Goal: Task Accomplishment & Management: Complete application form

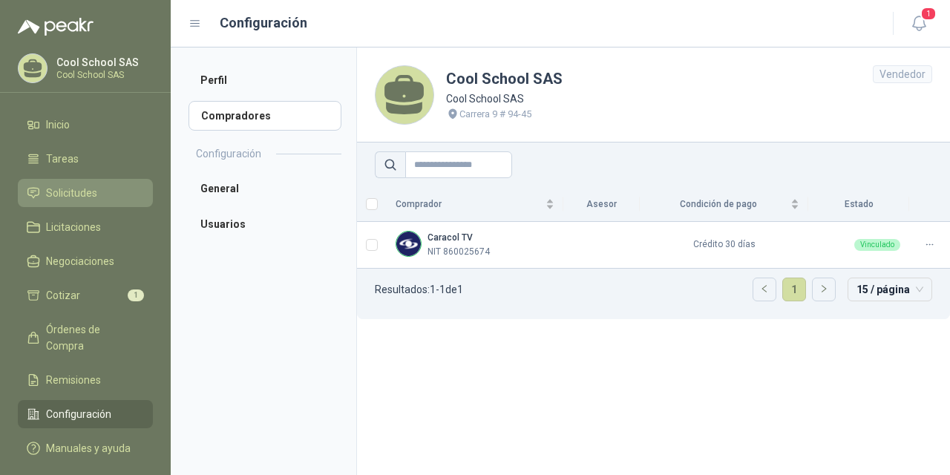
click at [72, 196] on span "Solicitudes" at bounding box center [71, 193] width 51 height 16
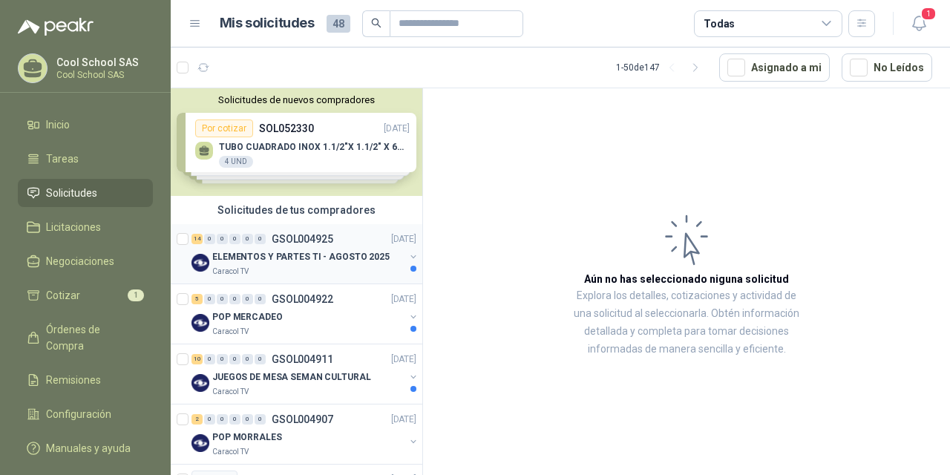
click at [288, 255] on p "ELEMENTOS Y PARTES TI - AGOSTO 2025" at bounding box center [300, 257] width 177 height 14
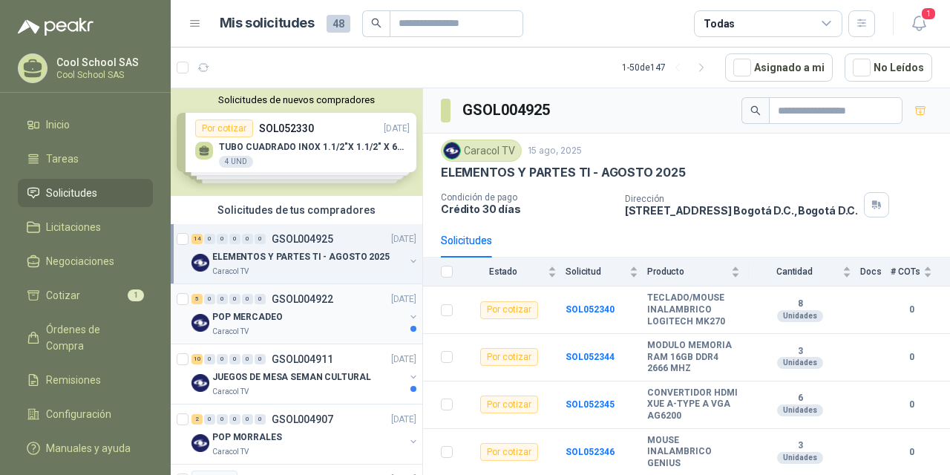
click at [275, 311] on p "POP MERCADEO" at bounding box center [247, 317] width 70 height 14
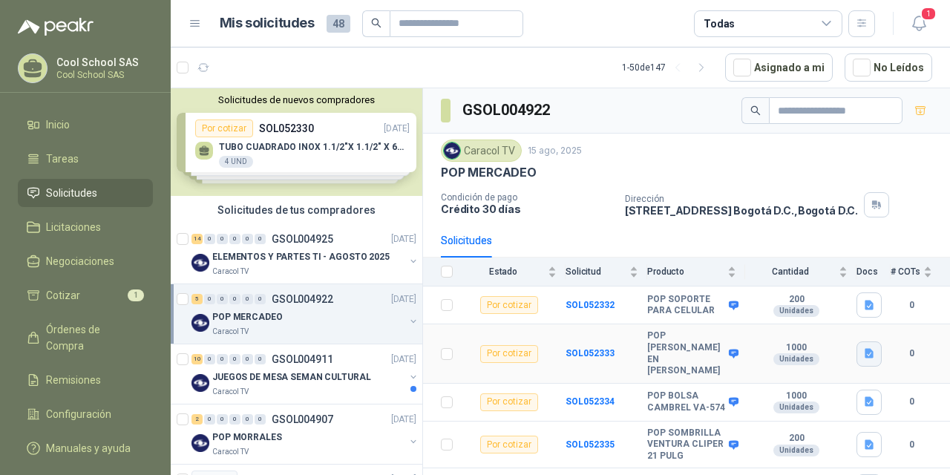
click at [863, 352] on icon "button" at bounding box center [869, 353] width 13 height 13
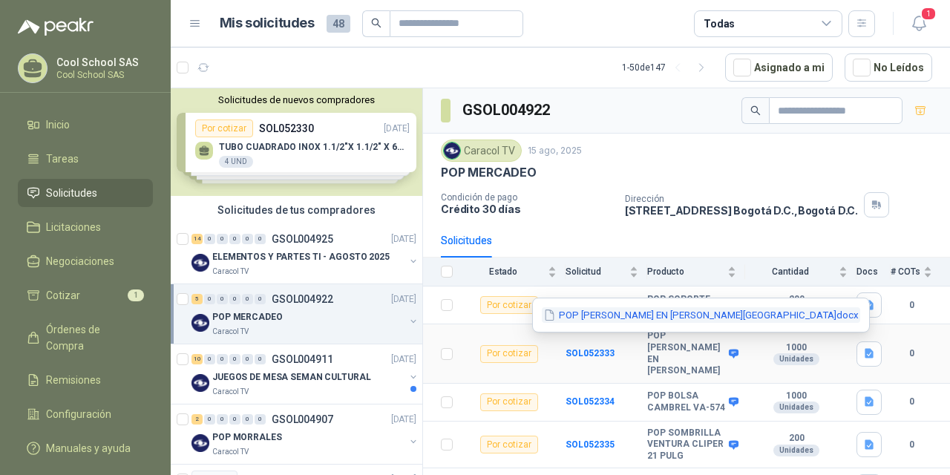
click at [792, 316] on button "POP [PERSON_NAME] EN [PERSON_NAME][GEOGRAPHIC_DATA]docx" at bounding box center [701, 315] width 318 height 16
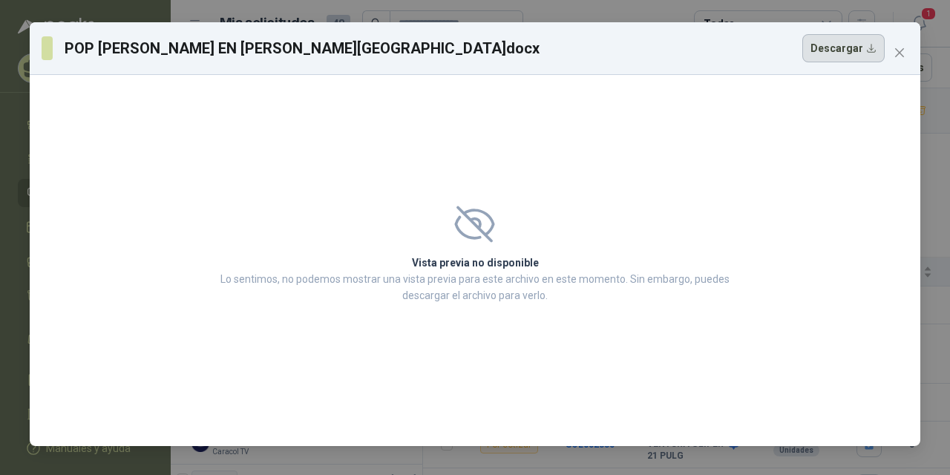
click at [859, 47] on button "Descargar" at bounding box center [843, 48] width 82 height 28
click at [896, 50] on icon "close" at bounding box center [899, 53] width 12 height 12
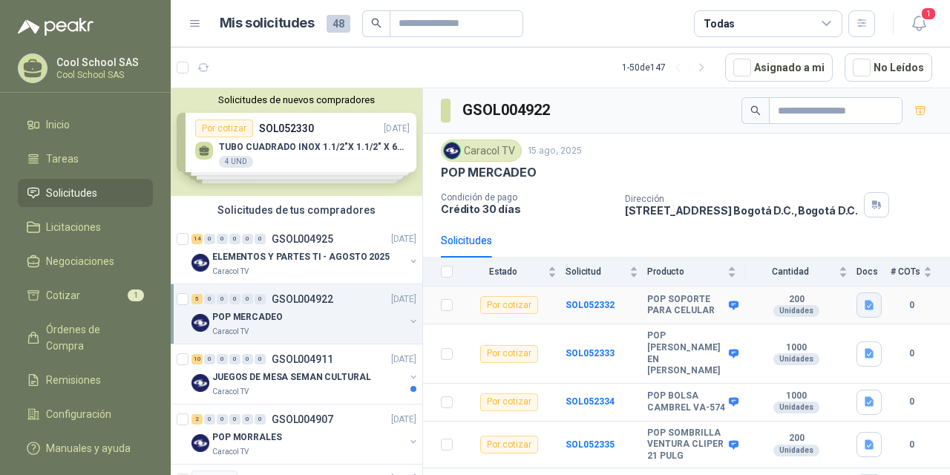
click at [863, 310] on icon "button" at bounding box center [869, 305] width 13 height 13
click at [807, 267] on button "POP SOPORTE PARA CELULAR.docx" at bounding box center [770, 273] width 179 height 16
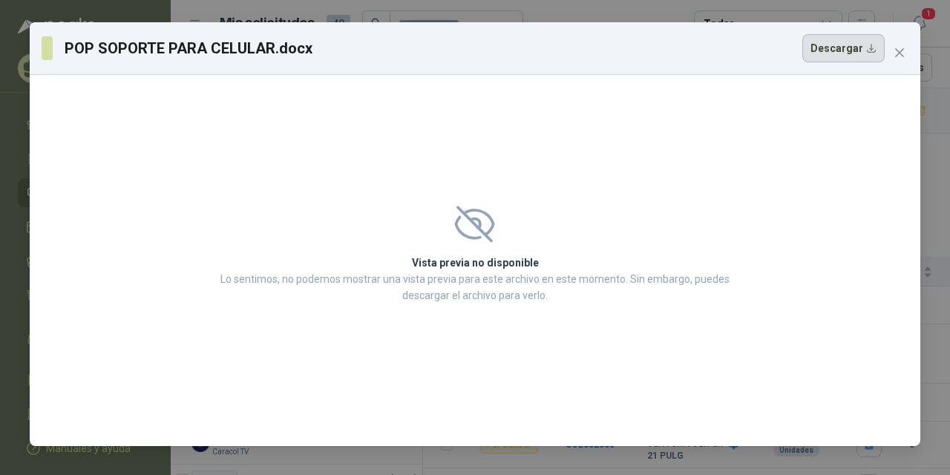
click at [837, 52] on button "Descargar" at bounding box center [843, 48] width 82 height 28
click at [894, 51] on icon "close" at bounding box center [899, 53] width 12 height 12
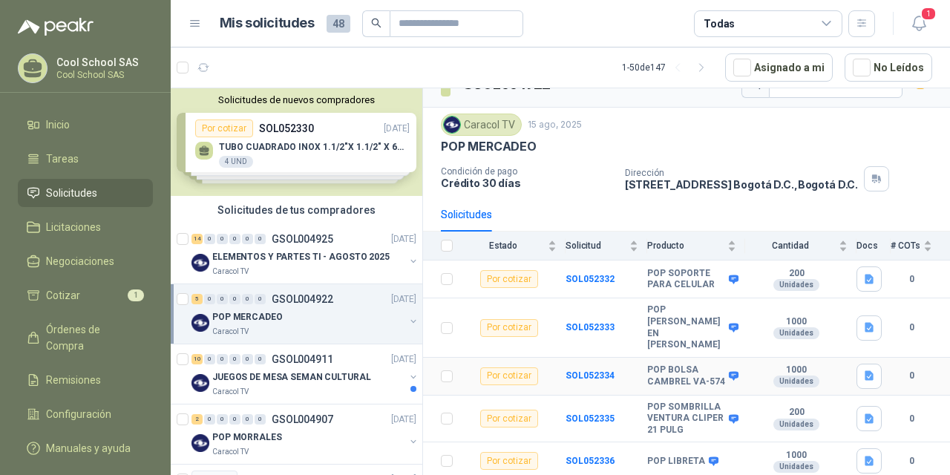
scroll to position [47, 0]
click at [863, 406] on button "button" at bounding box center [868, 418] width 25 height 25
click at [803, 372] on button "SOMBRILLA ARC CLIPPER.docx" at bounding box center [781, 374] width 157 height 16
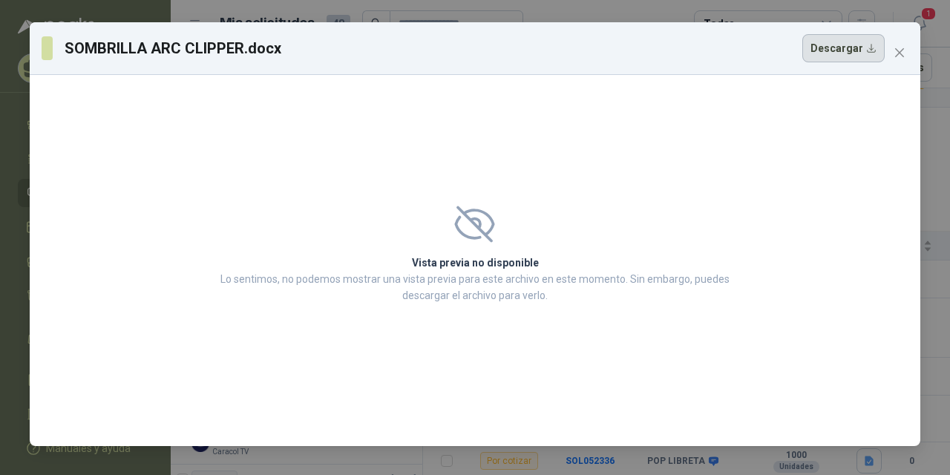
click at [851, 48] on button "Descargar" at bounding box center [843, 48] width 82 height 28
click at [902, 53] on icon "close" at bounding box center [899, 53] width 12 height 12
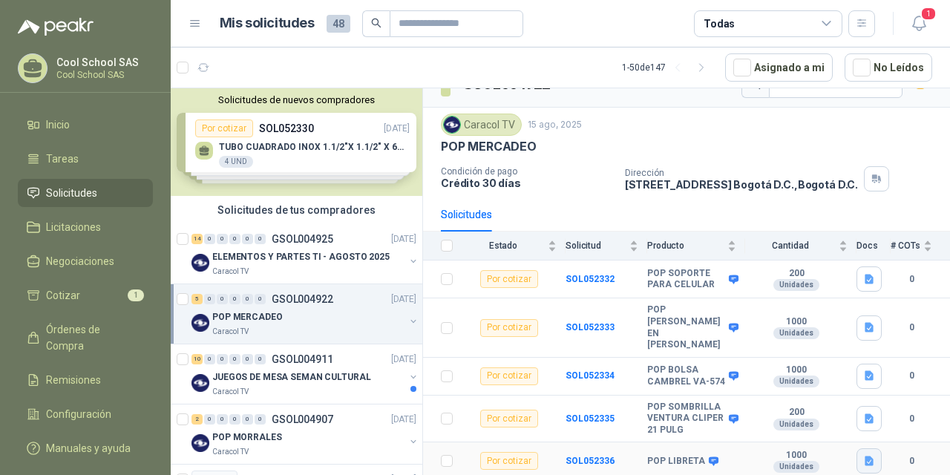
click at [864, 449] on icon "button" at bounding box center [868, 461] width 9 height 10
click at [825, 430] on button "POP LIBRETA.docx" at bounding box center [809, 428] width 102 height 16
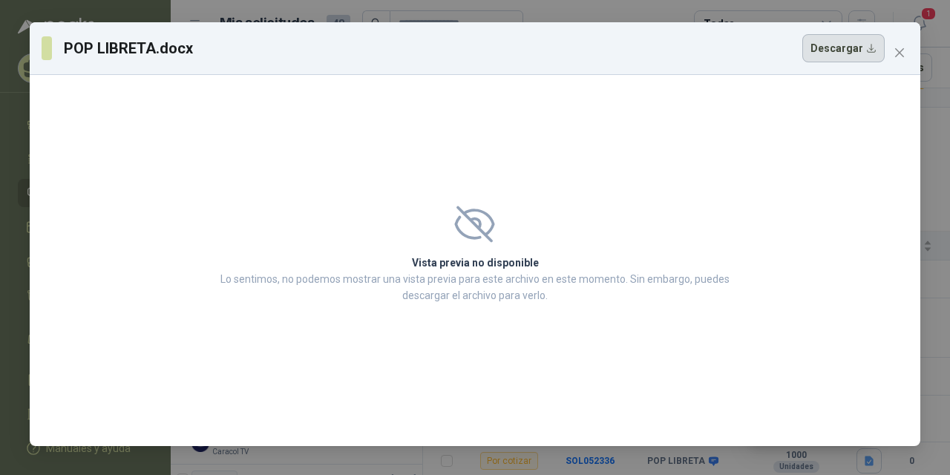
click at [858, 53] on button "Descargar" at bounding box center [843, 48] width 82 height 28
click at [902, 51] on icon "close" at bounding box center [899, 53] width 12 height 12
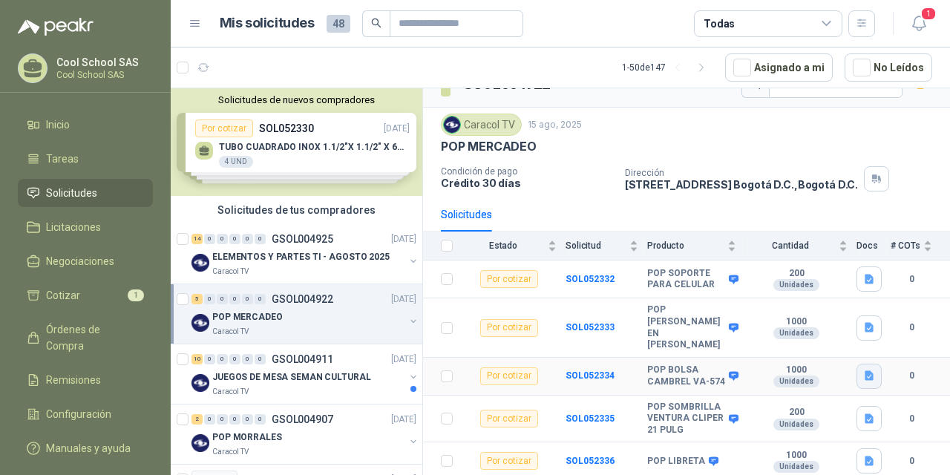
click at [863, 370] on icon "button" at bounding box center [869, 376] width 13 height 13
click at [827, 318] on button "Sporty Bag Kidz.docx" at bounding box center [803, 315] width 113 height 16
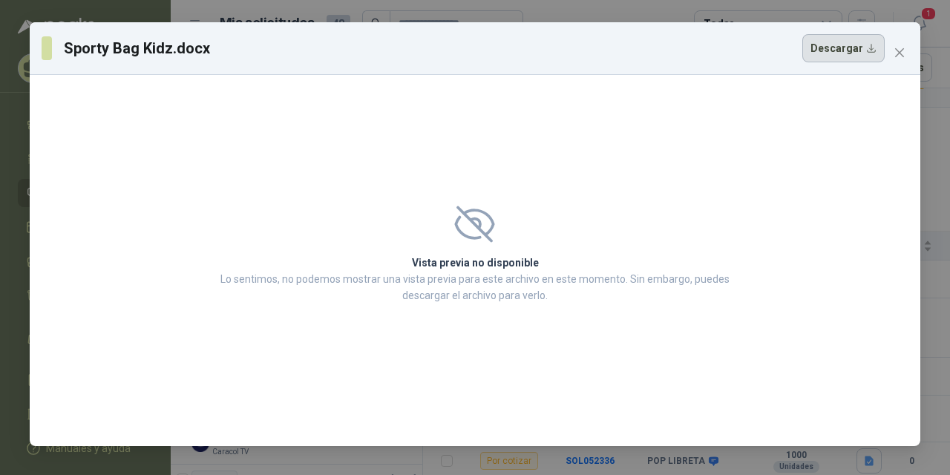
click at [851, 49] on button "Descargar" at bounding box center [843, 48] width 82 height 28
click at [902, 53] on icon "close" at bounding box center [899, 53] width 12 height 12
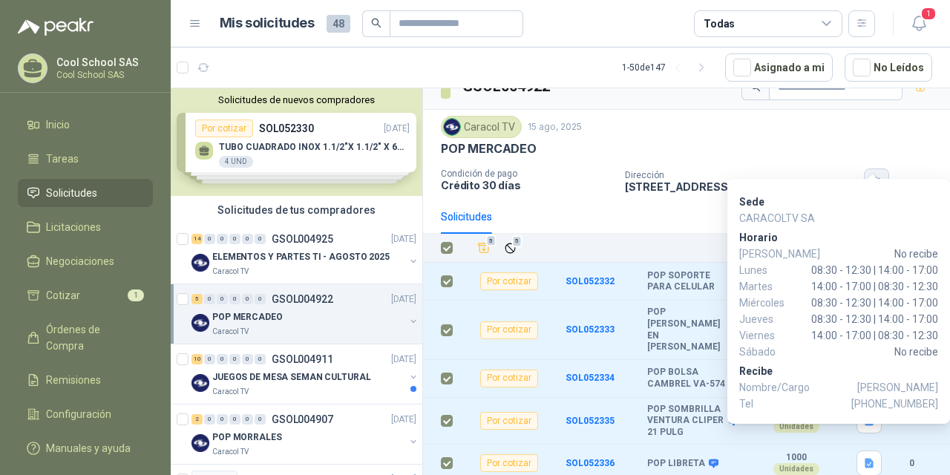
scroll to position [0, 0]
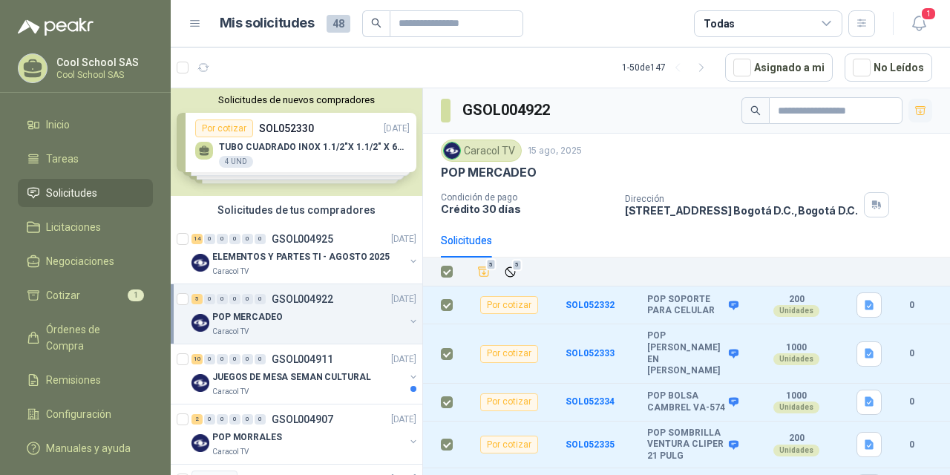
click at [914, 111] on icon "button" at bounding box center [920, 111] width 13 height 13
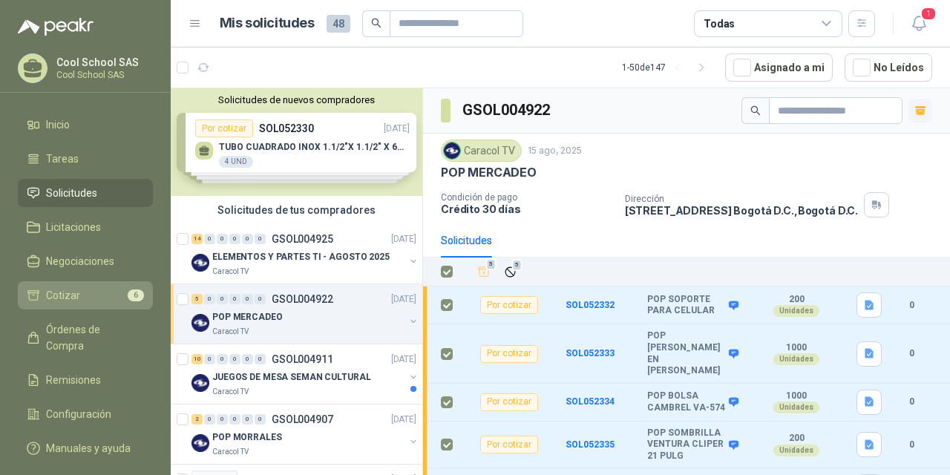
click at [70, 298] on span "Cotizar" at bounding box center [63, 295] width 34 height 16
click at [240, 318] on p "POP MERCADEO" at bounding box center [247, 317] width 70 height 14
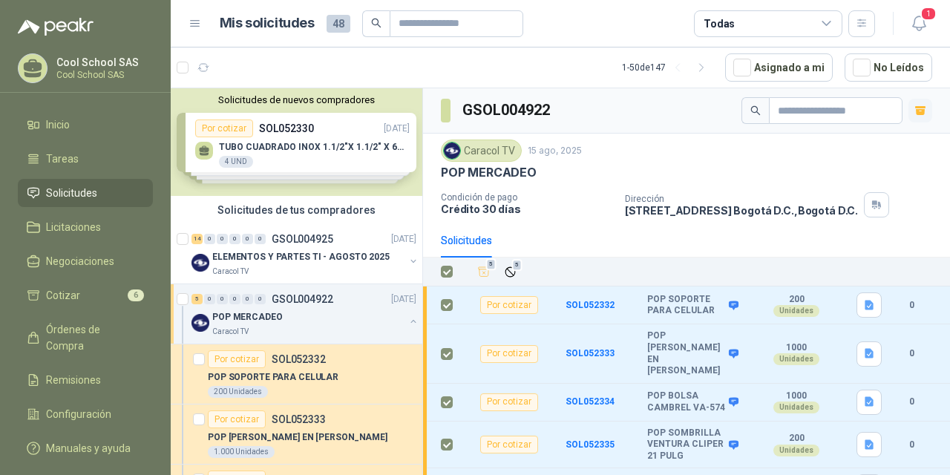
click at [240, 318] on p "POP MERCADEO" at bounding box center [247, 317] width 70 height 14
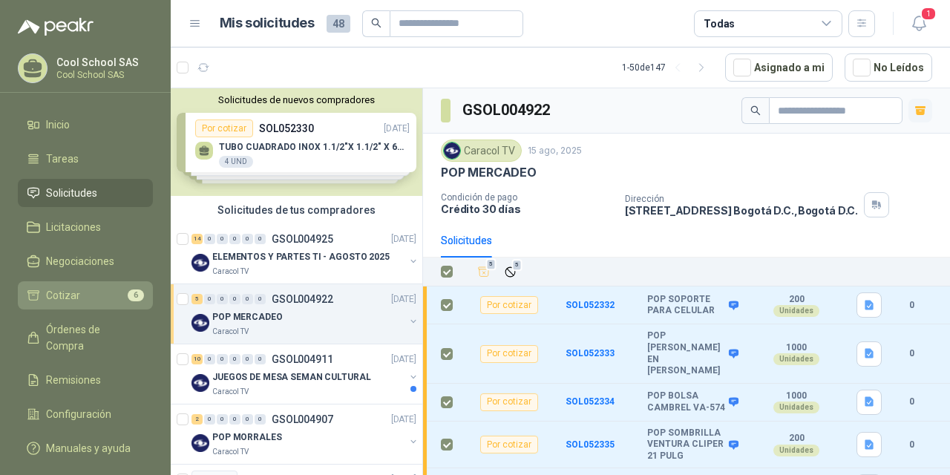
click at [62, 285] on link "Cotizar 6" at bounding box center [85, 295] width 135 height 28
click at [68, 293] on span "Cotizar" at bounding box center [63, 295] width 34 height 16
click at [44, 295] on li "Cotizar 6" at bounding box center [85, 295] width 117 height 16
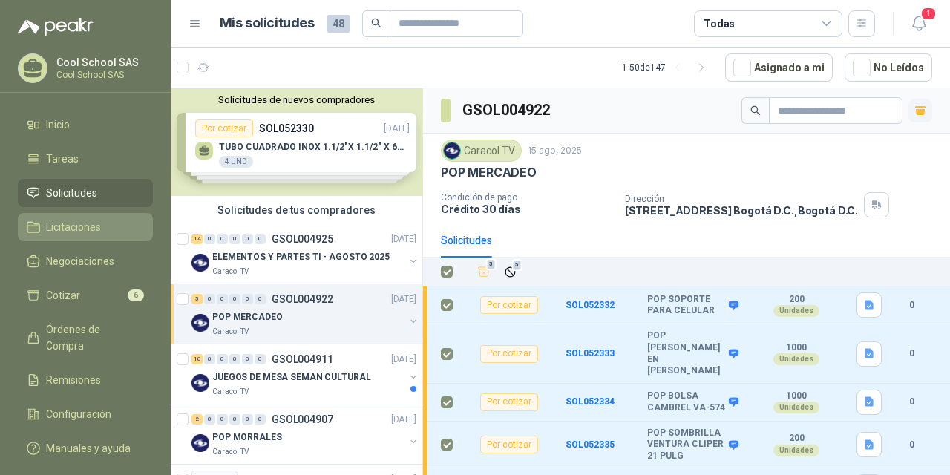
click at [59, 230] on span "Licitaciones" at bounding box center [73, 227] width 55 height 16
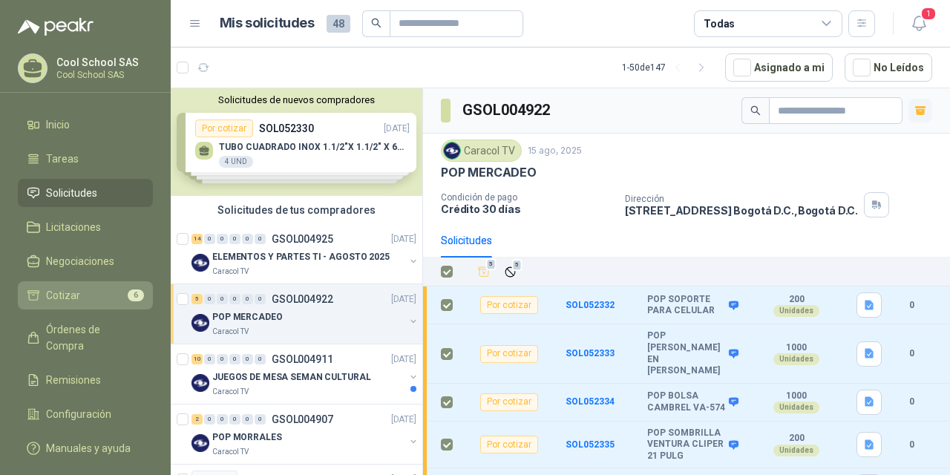
click at [62, 292] on span "Cotizar" at bounding box center [63, 295] width 34 height 16
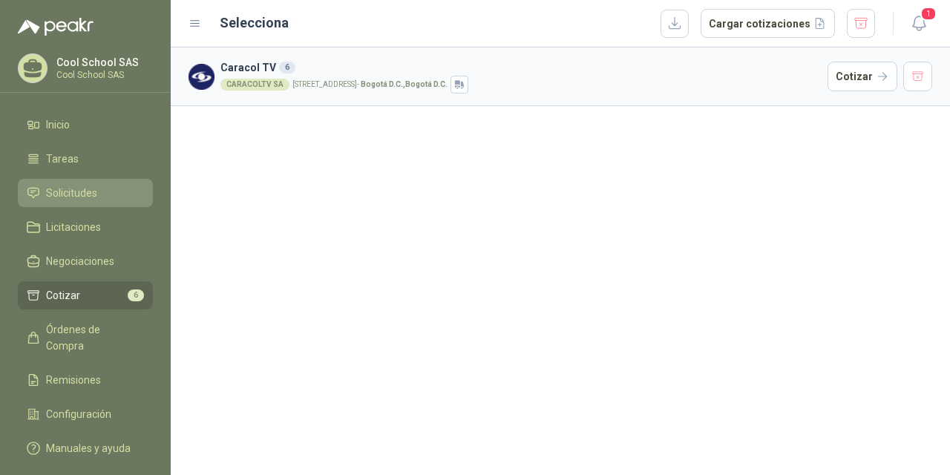
click at [67, 199] on span "Solicitudes" at bounding box center [71, 193] width 51 height 16
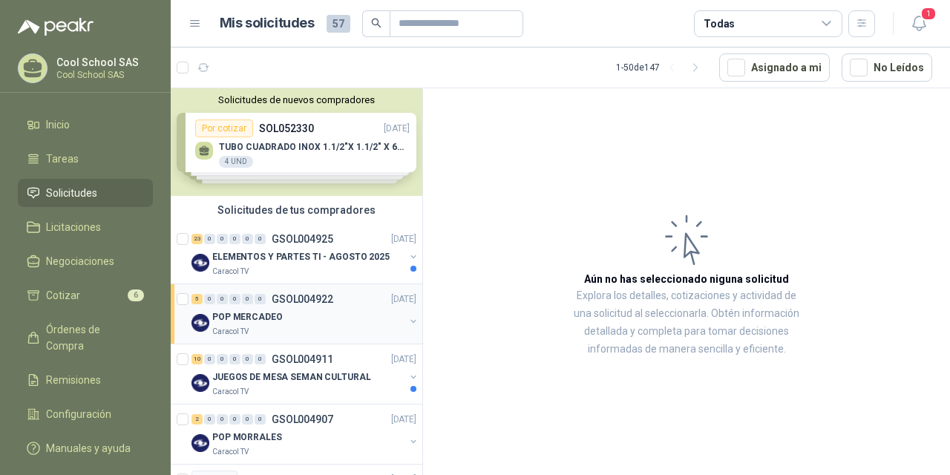
click at [267, 310] on p "POP MERCADEO" at bounding box center [247, 317] width 70 height 14
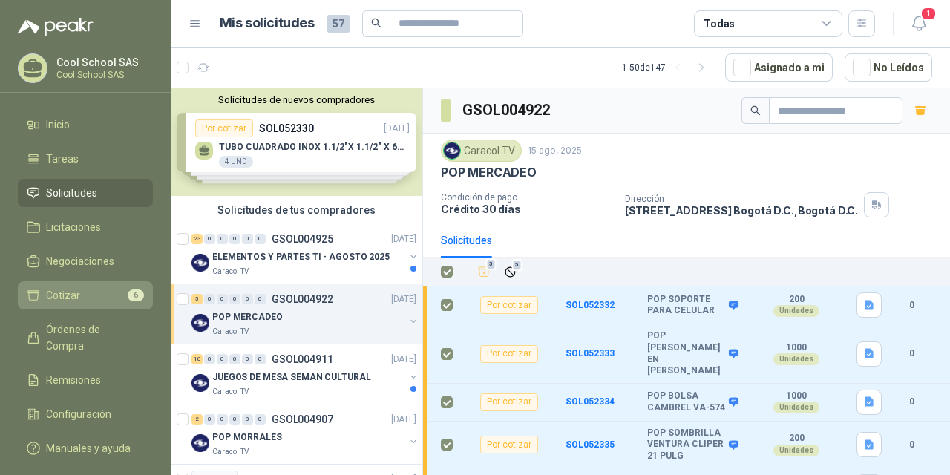
click at [67, 284] on link "Cotizar 6" at bounding box center [85, 295] width 135 height 28
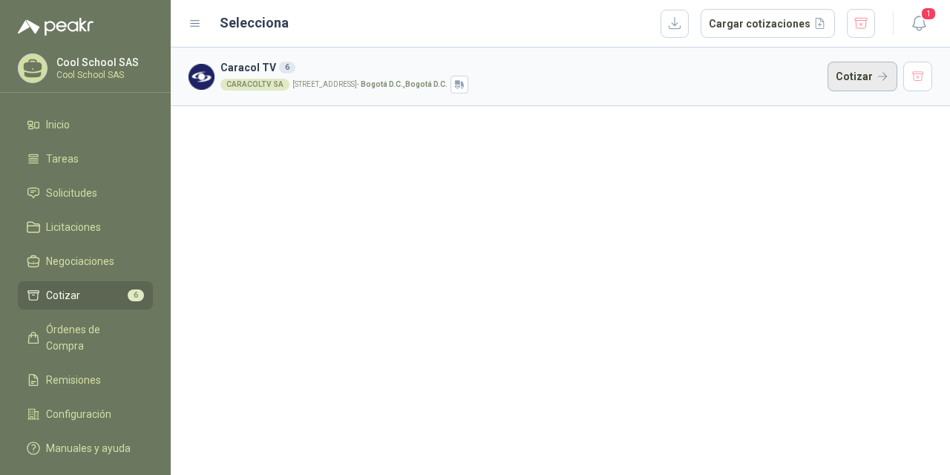
click at [830, 78] on button "Cotizar" at bounding box center [862, 77] width 70 height 30
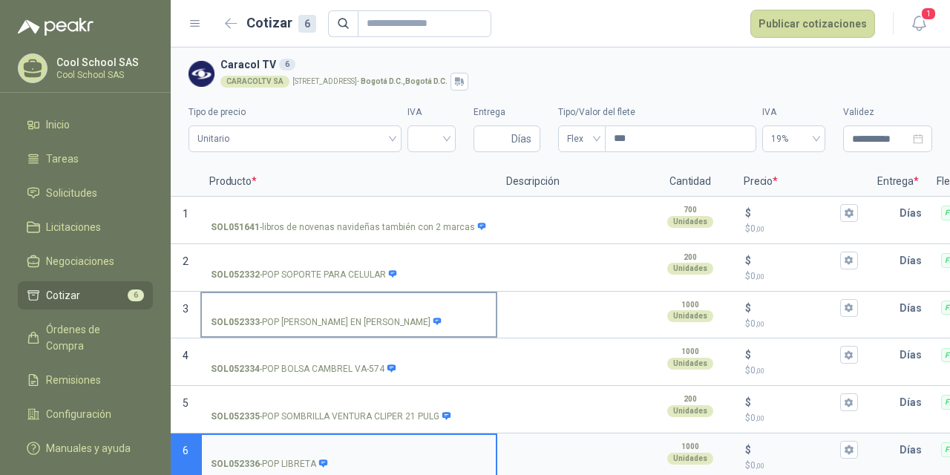
scroll to position [18, 0]
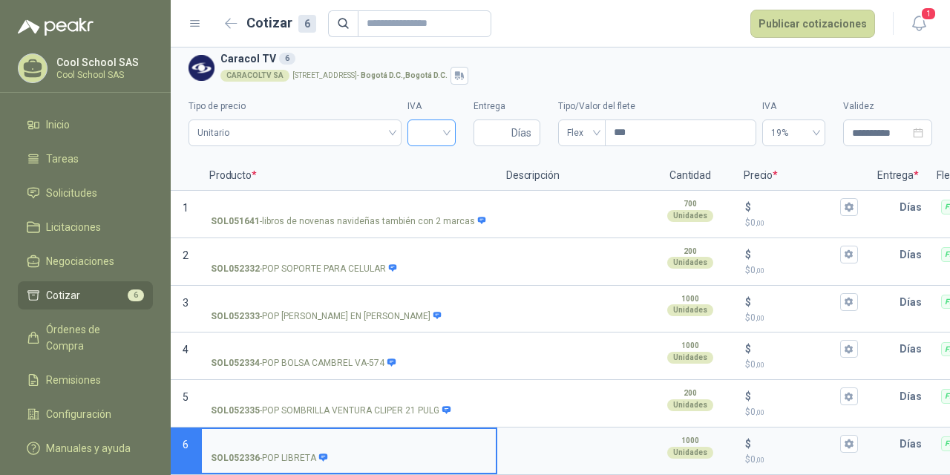
click at [440, 122] on input "search" at bounding box center [431, 131] width 30 height 22
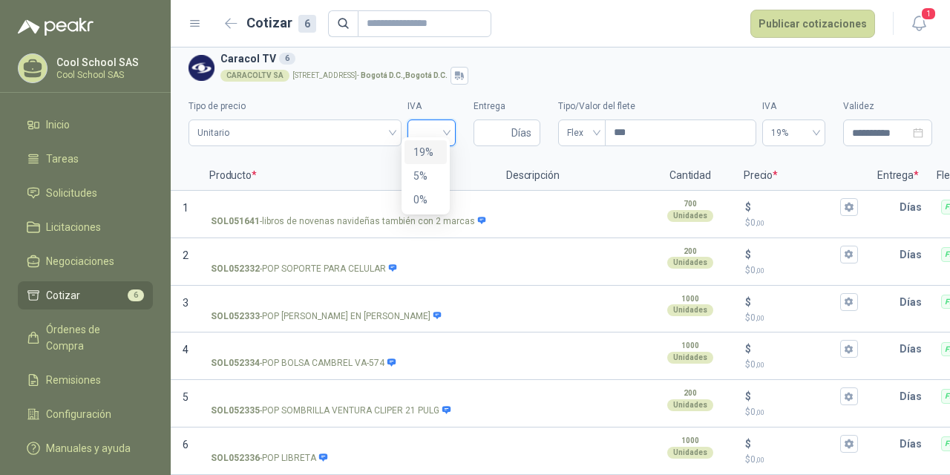
click at [428, 144] on div "19%" at bounding box center [425, 152] width 24 height 16
click at [488, 120] on input "Entrega" at bounding box center [495, 132] width 26 height 25
type input "*"
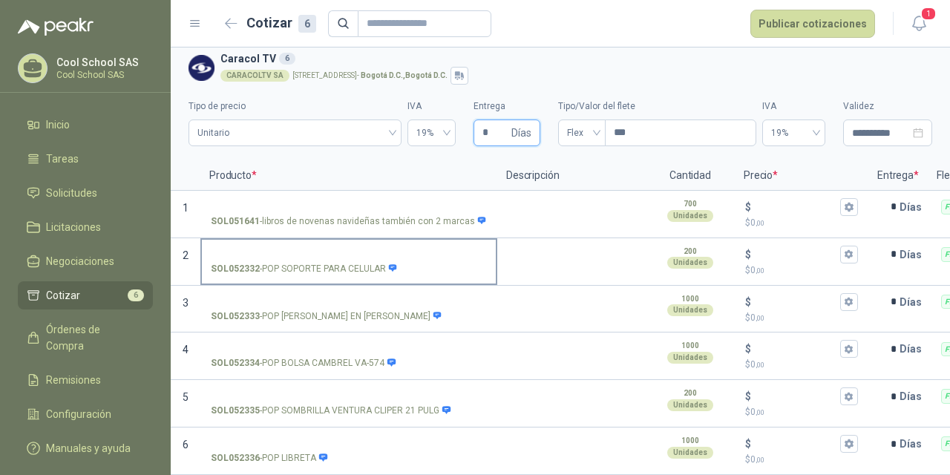
type input "*"
click at [309, 249] on input "SOL052332 - POP SOPORTE PARA CELULAR" at bounding box center [349, 254] width 276 height 11
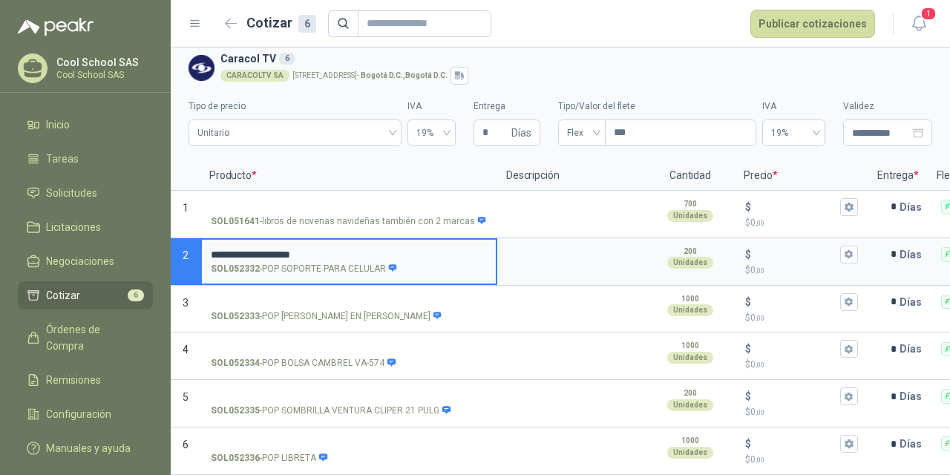
drag, startPoint x: 332, startPoint y: 234, endPoint x: 202, endPoint y: 235, distance: 129.8
click at [202, 240] on label "**********" at bounding box center [349, 261] width 294 height 42
click at [211, 249] on input "**********" at bounding box center [349, 254] width 276 height 11
drag, startPoint x: 322, startPoint y: 245, endPoint x: 205, endPoint y: 241, distance: 117.3
click at [205, 241] on label "**********" at bounding box center [349, 261] width 294 height 42
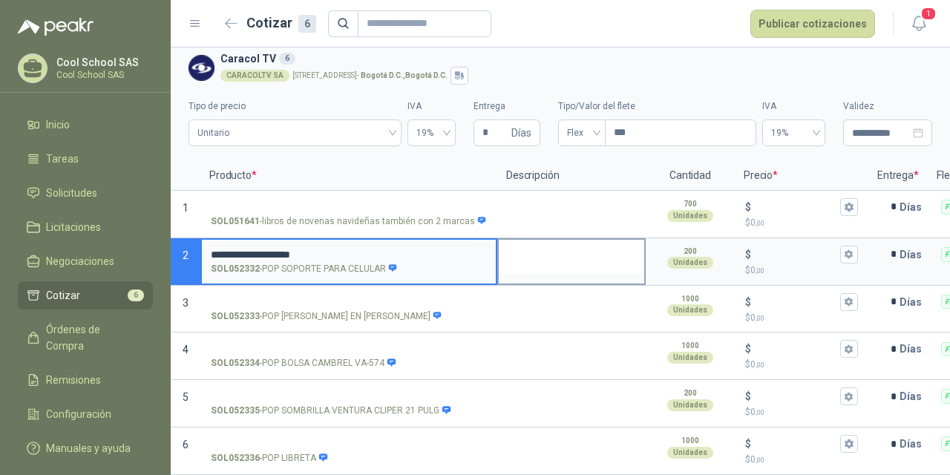
type input "**********"
click at [540, 255] on textarea at bounding box center [571, 257] width 145 height 34
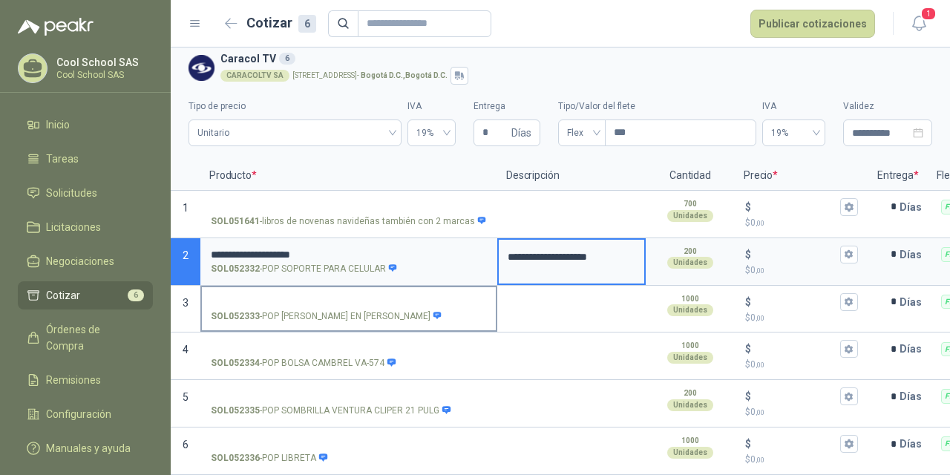
click at [278, 297] on input "SOL052333 - POP TULA MORRAL EN LONA" at bounding box center [349, 302] width 276 height 11
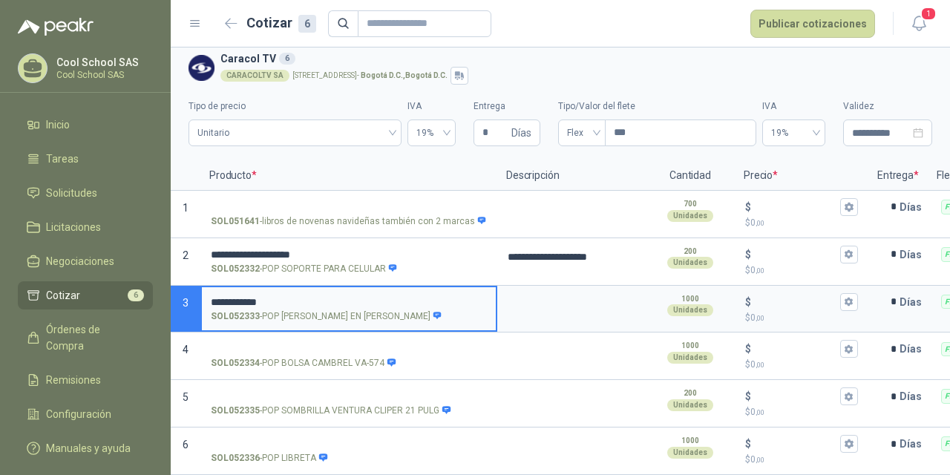
drag, startPoint x: 302, startPoint y: 289, endPoint x: 212, endPoint y: 289, distance: 89.8
click at [206, 288] on label "**********" at bounding box center [349, 308] width 294 height 42
type input "**********"
click at [543, 301] on textarea at bounding box center [571, 304] width 145 height 34
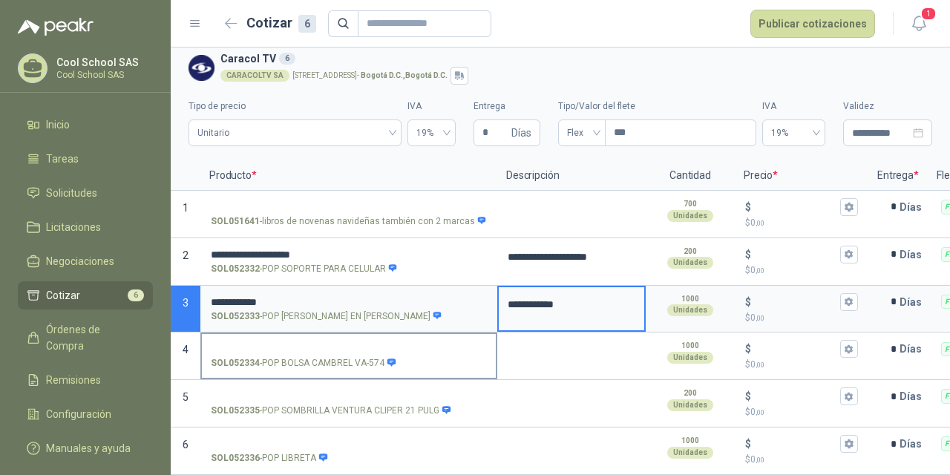
click at [312, 344] on input "SOL052334 - POP BOLSA CAMBREL VA-574" at bounding box center [349, 349] width 276 height 11
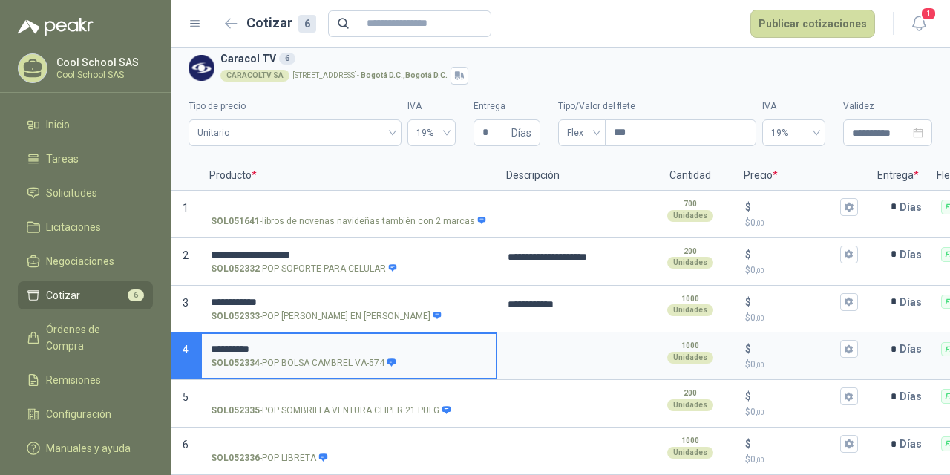
drag, startPoint x: 298, startPoint y: 338, endPoint x: 211, endPoint y: 337, distance: 87.6
click at [211, 344] on input "**********" at bounding box center [349, 349] width 276 height 11
type input "**********"
click at [550, 336] on textarea at bounding box center [571, 351] width 145 height 34
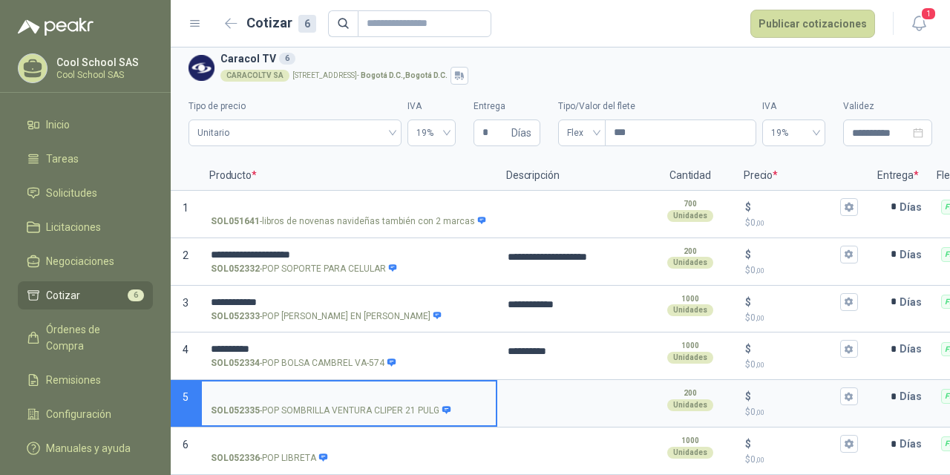
click at [269, 391] on input "SOL052335 - POP SOMBRILLA VENTURA CLIPER 21 PULG" at bounding box center [349, 396] width 276 height 11
drag, startPoint x: 343, startPoint y: 382, endPoint x: 208, endPoint y: 382, distance: 135.0
click at [208, 382] on label "**********" at bounding box center [349, 402] width 294 height 42
type input "**********"
click at [546, 391] on textarea at bounding box center [571, 398] width 145 height 34
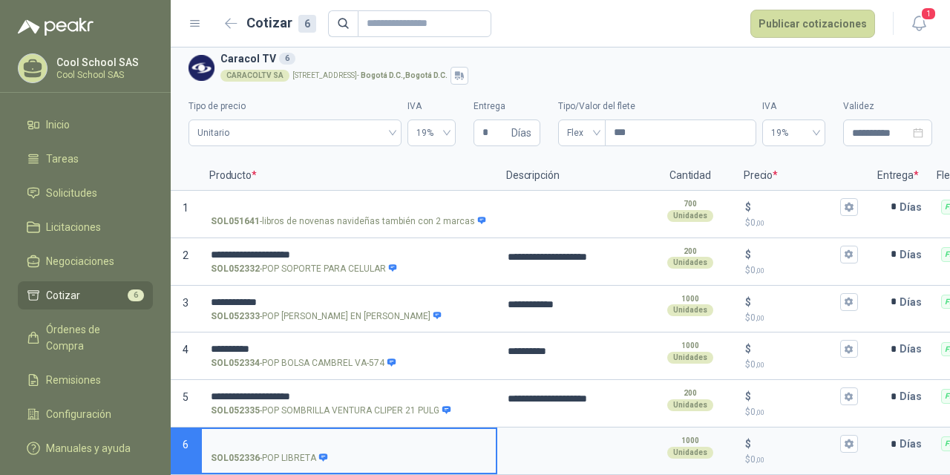
click at [326, 439] on input "SOL052336 - POP LIBRETA" at bounding box center [349, 444] width 276 height 11
type input "*"
drag, startPoint x: 259, startPoint y: 431, endPoint x: 215, endPoint y: 431, distance: 43.8
click at [211, 439] on input "*******" at bounding box center [349, 444] width 276 height 11
type input "*******"
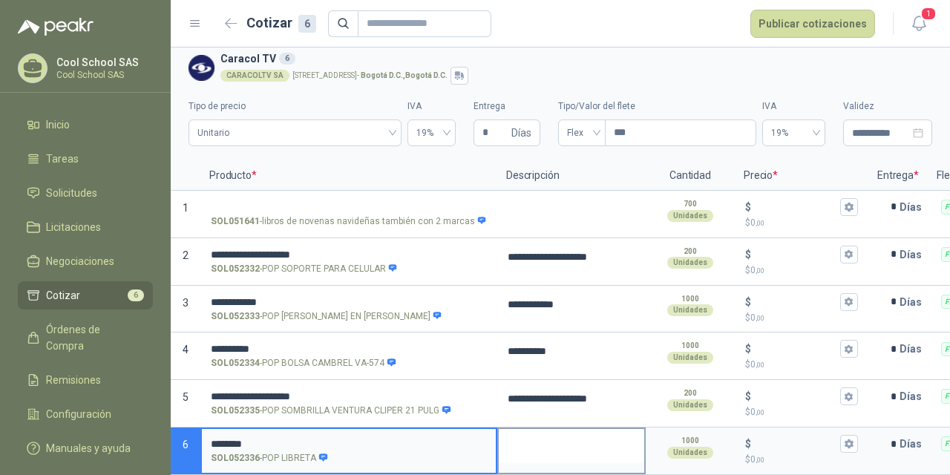
click at [556, 445] on textarea at bounding box center [571, 446] width 145 height 34
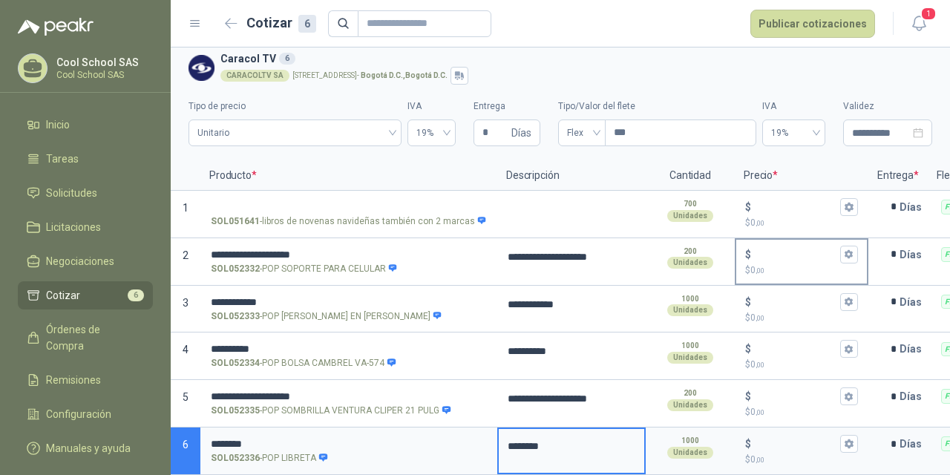
click at [773, 249] on input "$ $ 0 ,00" at bounding box center [795, 254] width 83 height 11
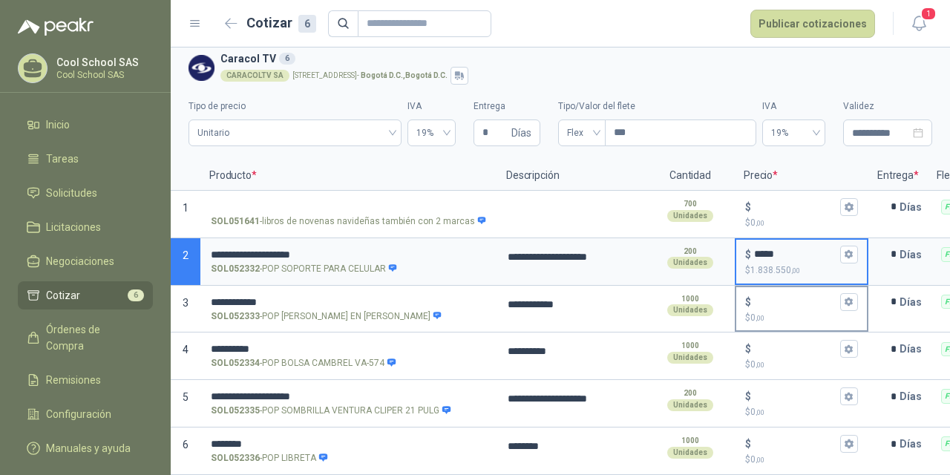
type input "*****"
click at [786, 296] on input "$ $ 0 ,00" at bounding box center [795, 301] width 83 height 11
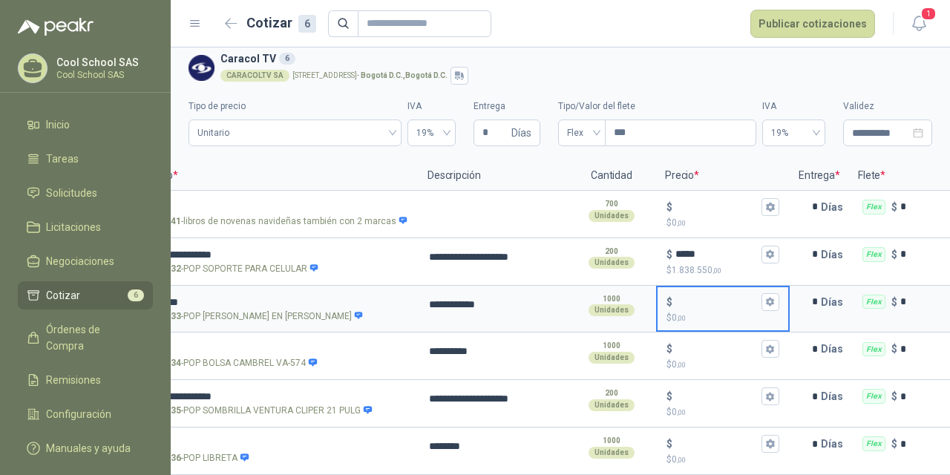
scroll to position [0, 0]
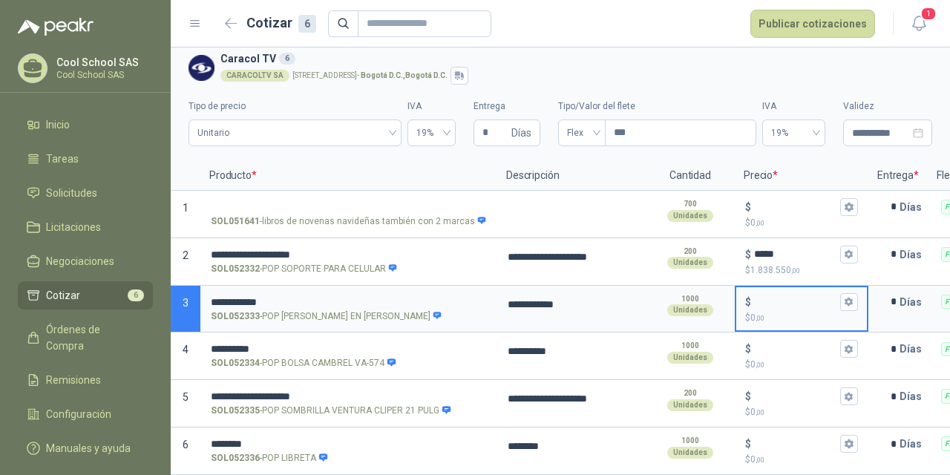
click at [771, 296] on input "$ $ 0 ,00" at bounding box center [795, 301] width 83 height 11
type input "*****"
click at [786, 344] on input "$ $ 0 ,00" at bounding box center [795, 349] width 83 height 11
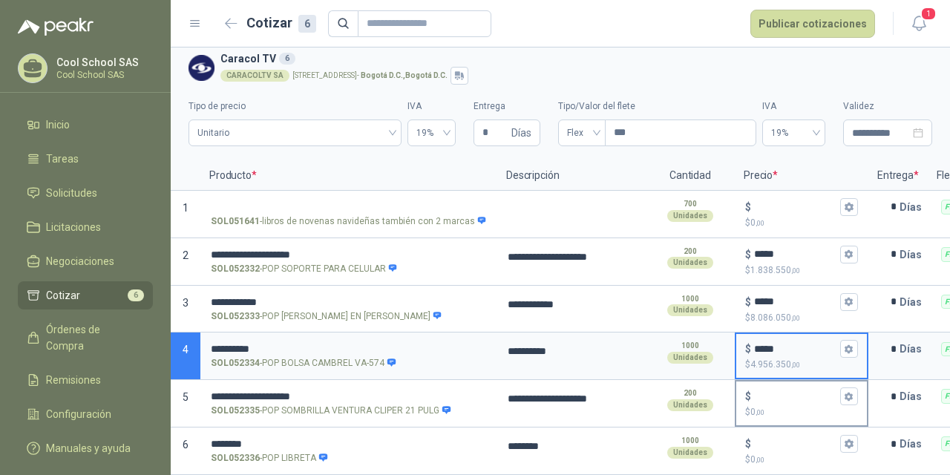
type input "*****"
click at [773, 391] on input "$ $ 0 ,00" at bounding box center [795, 396] width 83 height 11
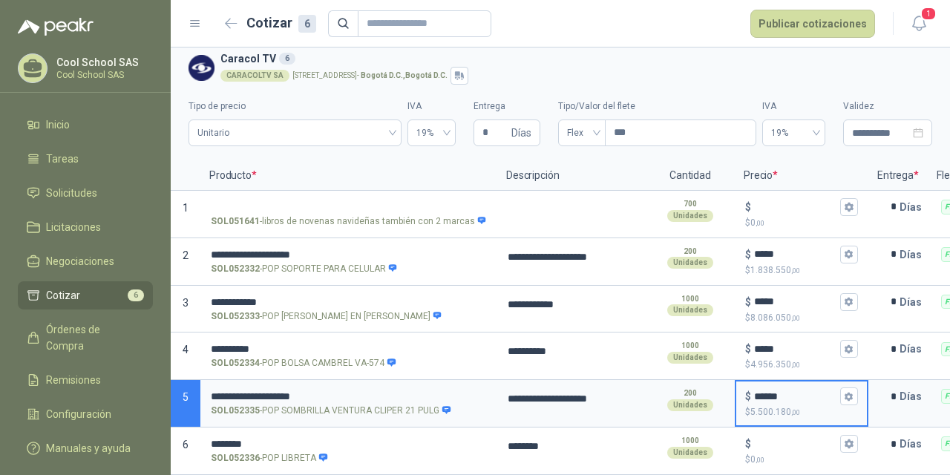
type input "******"
click at [775, 439] on input "$ $ 0 ,00" at bounding box center [795, 444] width 83 height 11
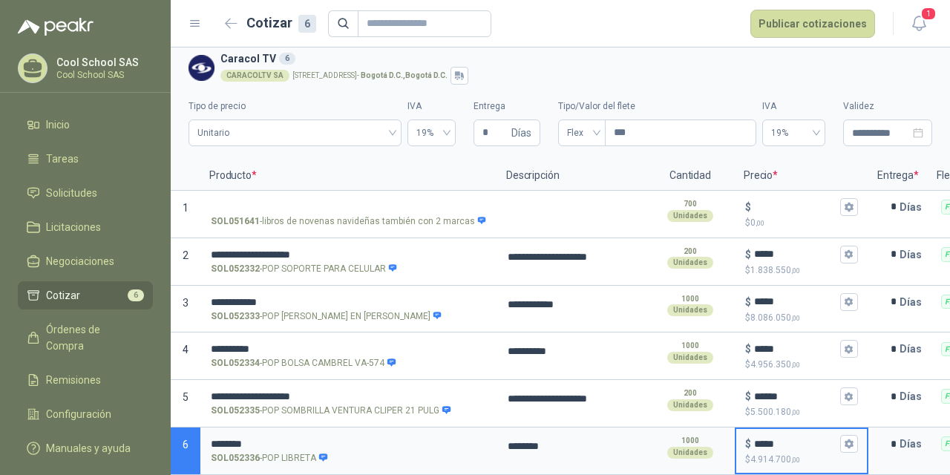
type input "*****"
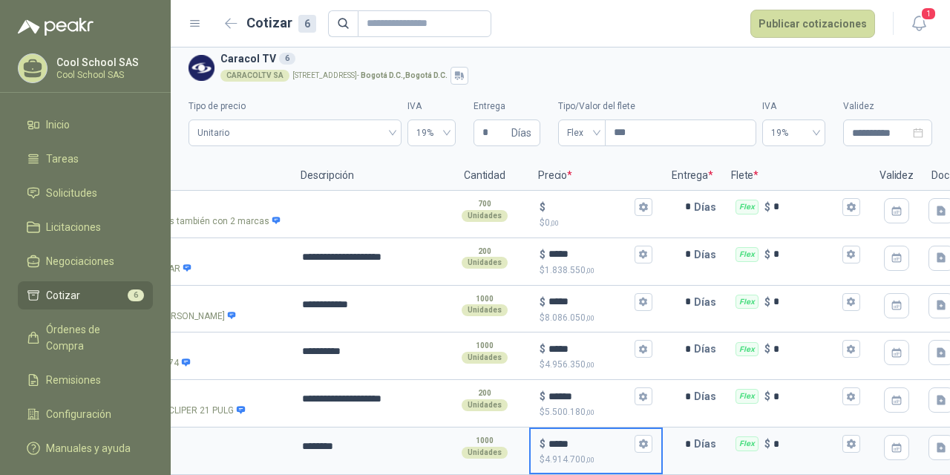
scroll to position [0, 269]
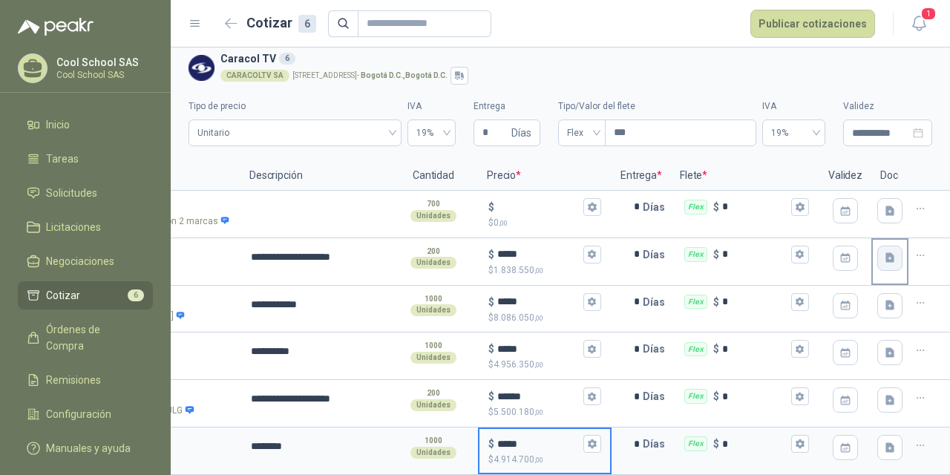
click at [884, 246] on button "button" at bounding box center [889, 258] width 25 height 25
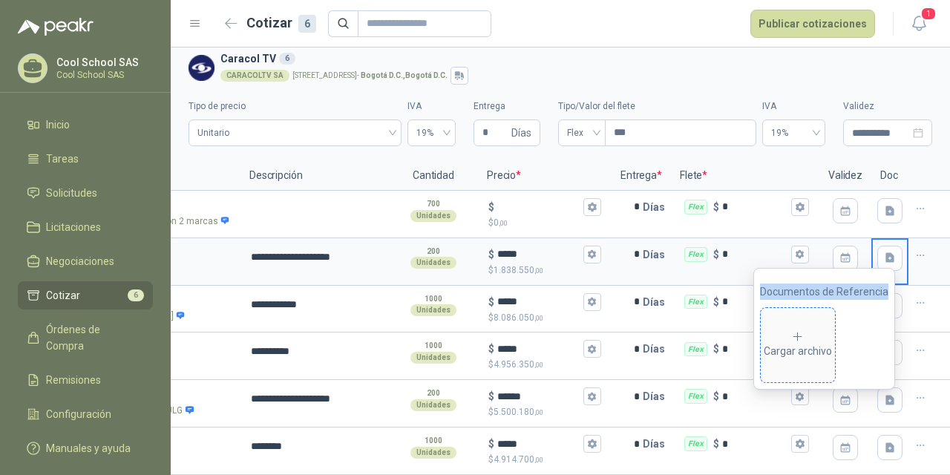
click at [822, 331] on div "Cargar archivo" at bounding box center [797, 345] width 68 height 30
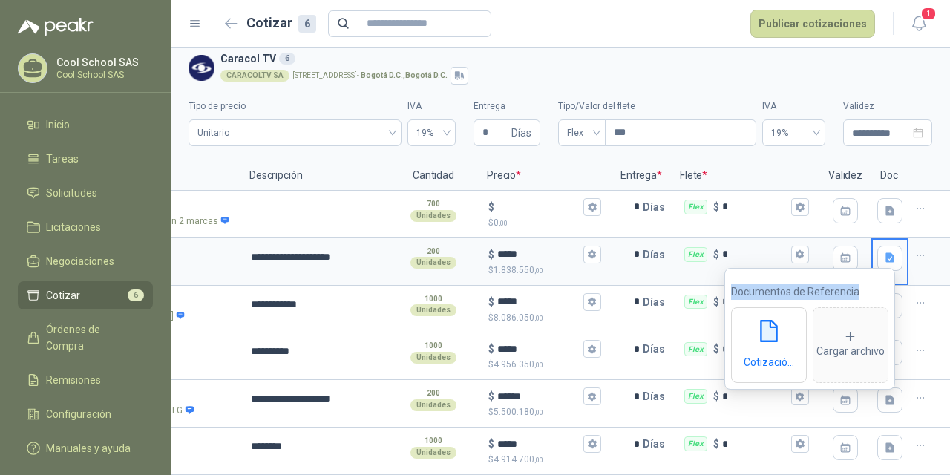
click at [919, 306] on div at bounding box center [929, 309] width 42 height 47
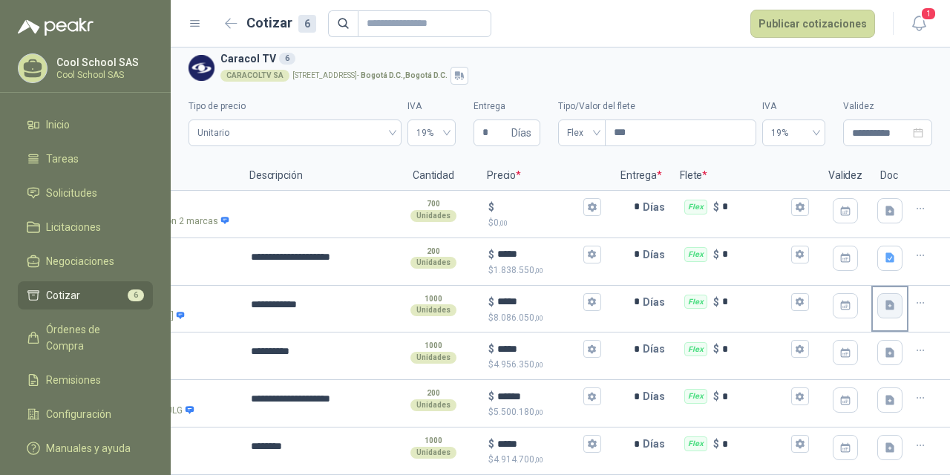
click at [885, 301] on icon "button" at bounding box center [889, 306] width 9 height 10
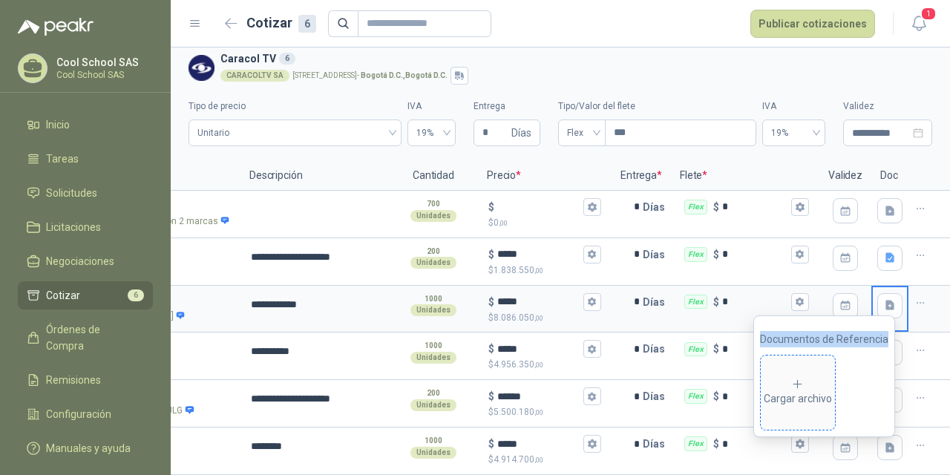
click at [804, 390] on icon at bounding box center [797, 384] width 13 height 13
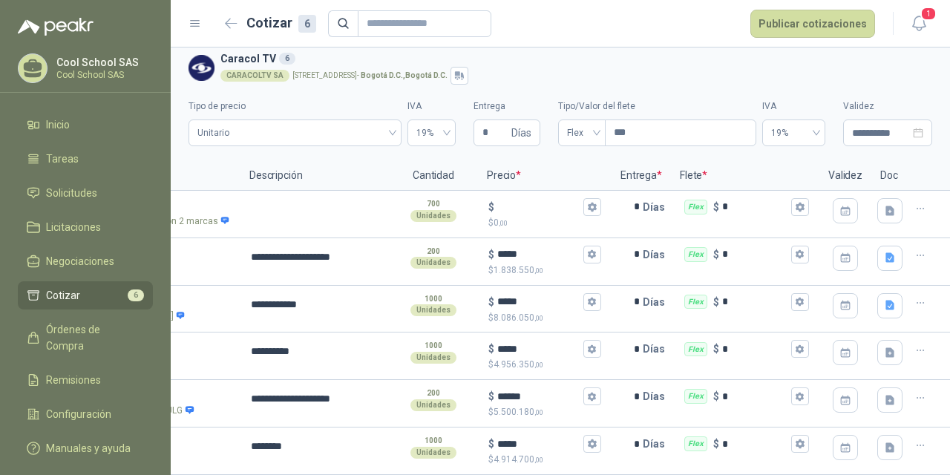
click at [930, 341] on div at bounding box center [929, 355] width 42 height 47
click at [884, 347] on icon "button" at bounding box center [890, 353] width 13 height 13
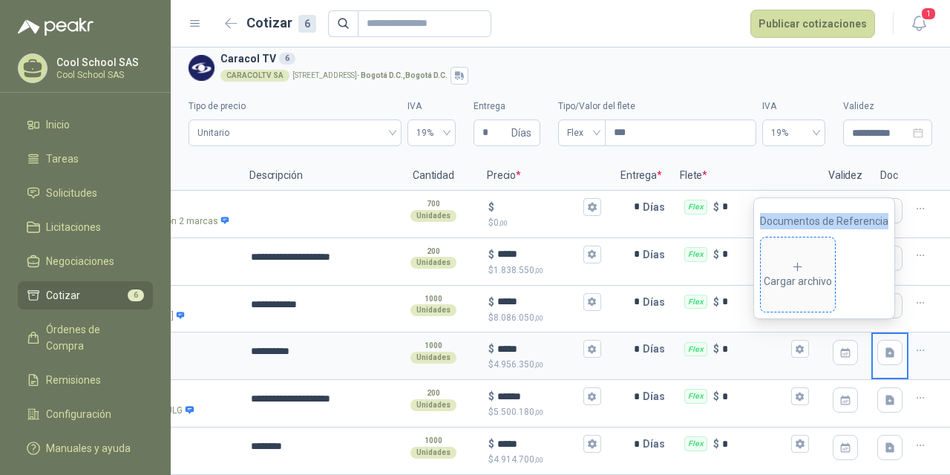
click at [792, 272] on div "Cargar archivo" at bounding box center [797, 275] width 68 height 30
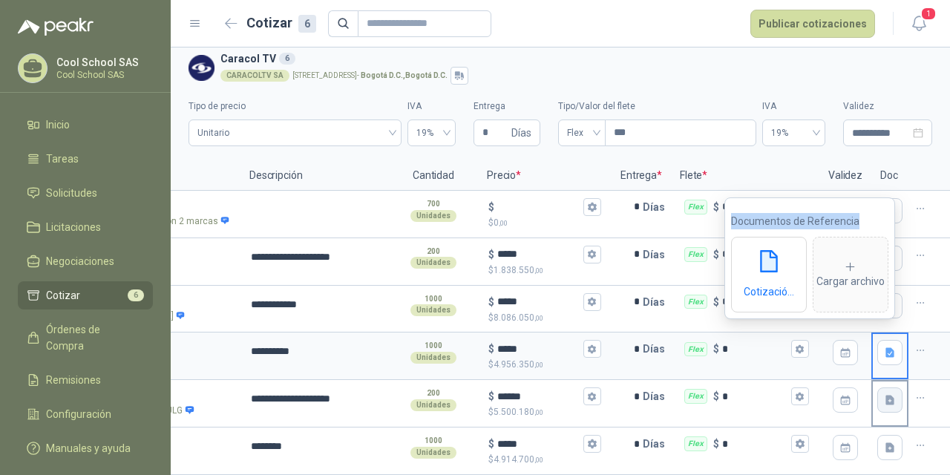
click at [885, 395] on icon "button" at bounding box center [889, 400] width 9 height 10
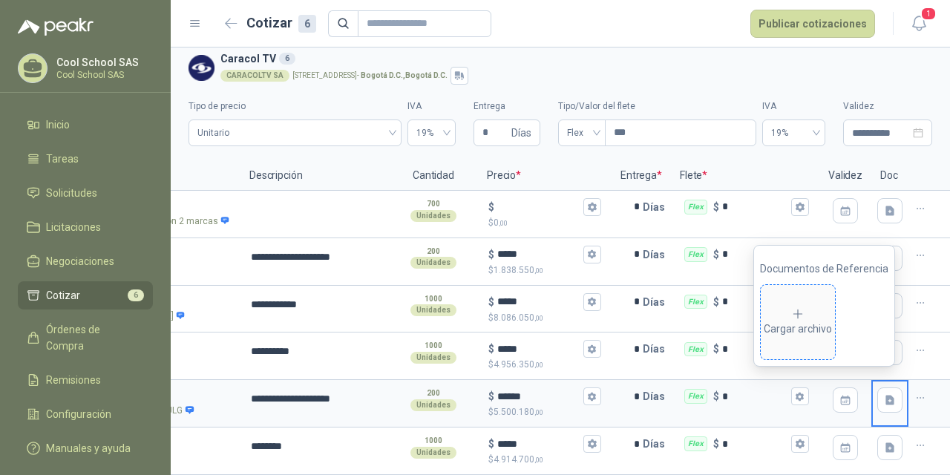
click at [809, 321] on div "Cargar archivo" at bounding box center [797, 322] width 68 height 30
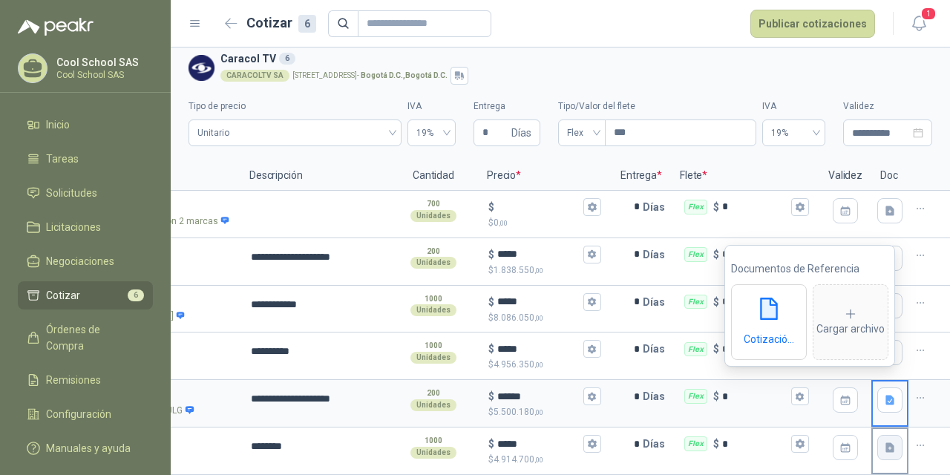
click at [885, 435] on button "button" at bounding box center [889, 447] width 25 height 25
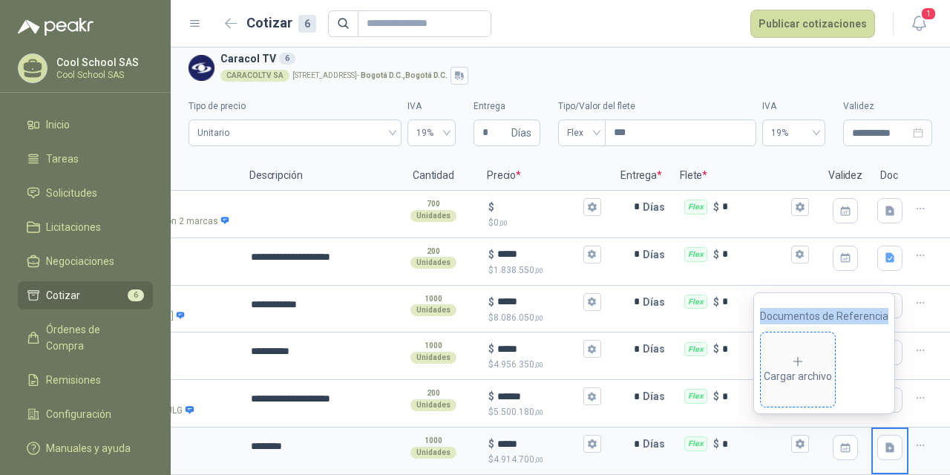
click at [800, 355] on icon at bounding box center [797, 361] width 13 height 13
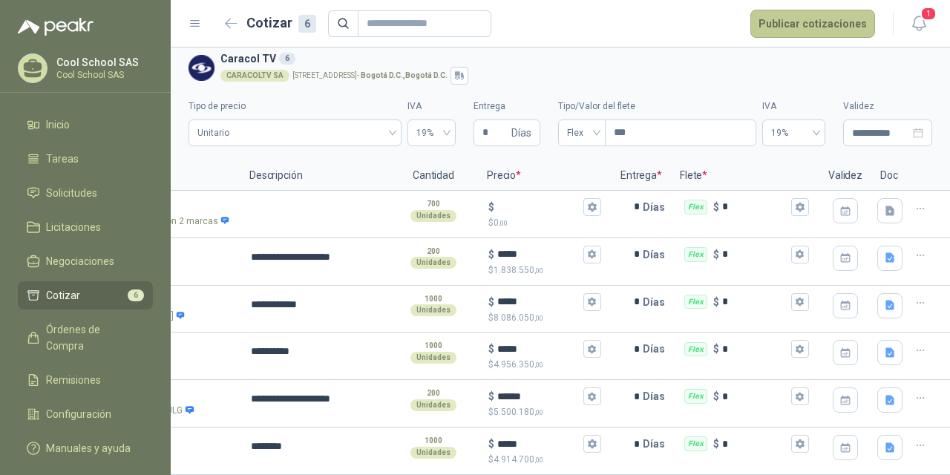
click at [807, 19] on button "Publicar cotizaciones" at bounding box center [812, 24] width 125 height 28
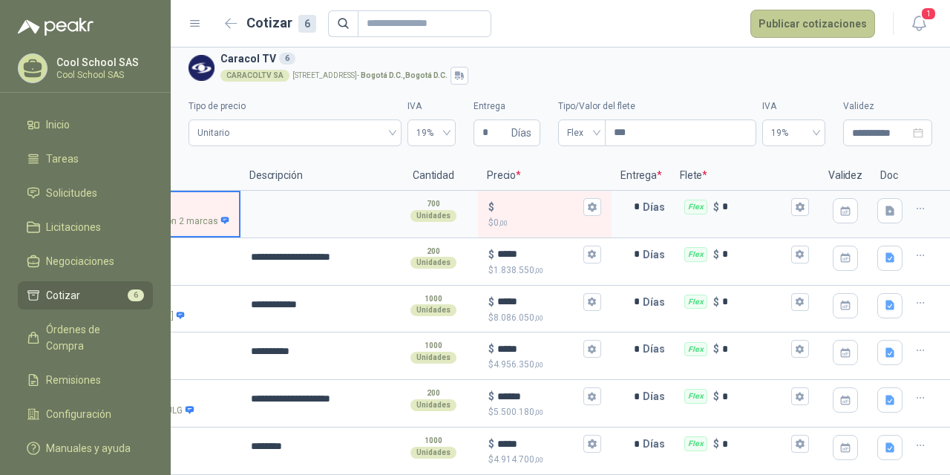
scroll to position [0, 40]
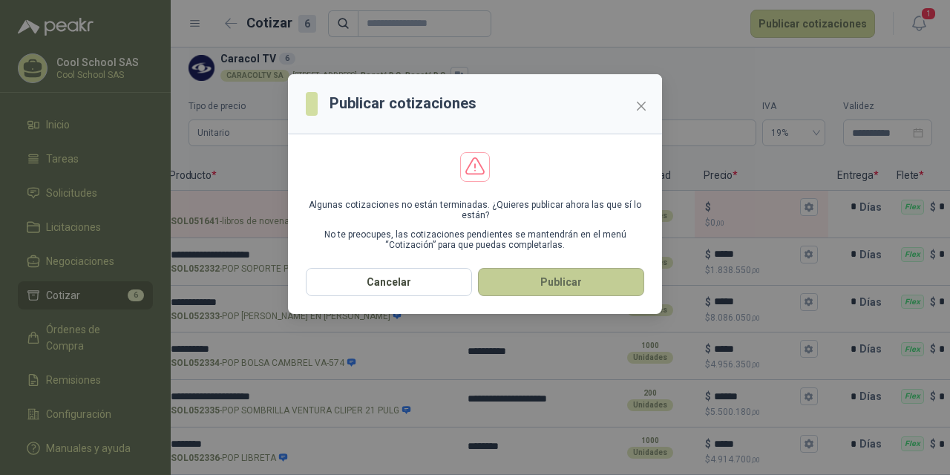
click at [587, 283] on button "Publicar" at bounding box center [561, 282] width 166 height 28
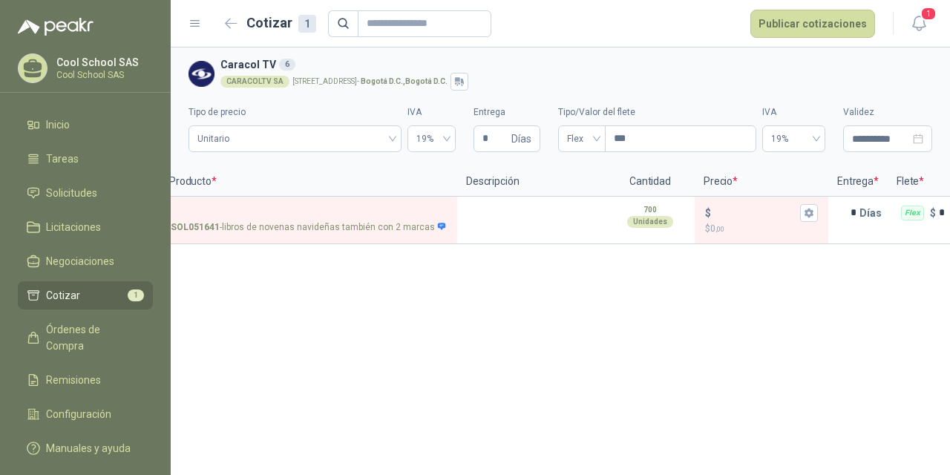
scroll to position [0, 0]
click at [86, 190] on span "Solicitudes" at bounding box center [71, 193] width 51 height 16
